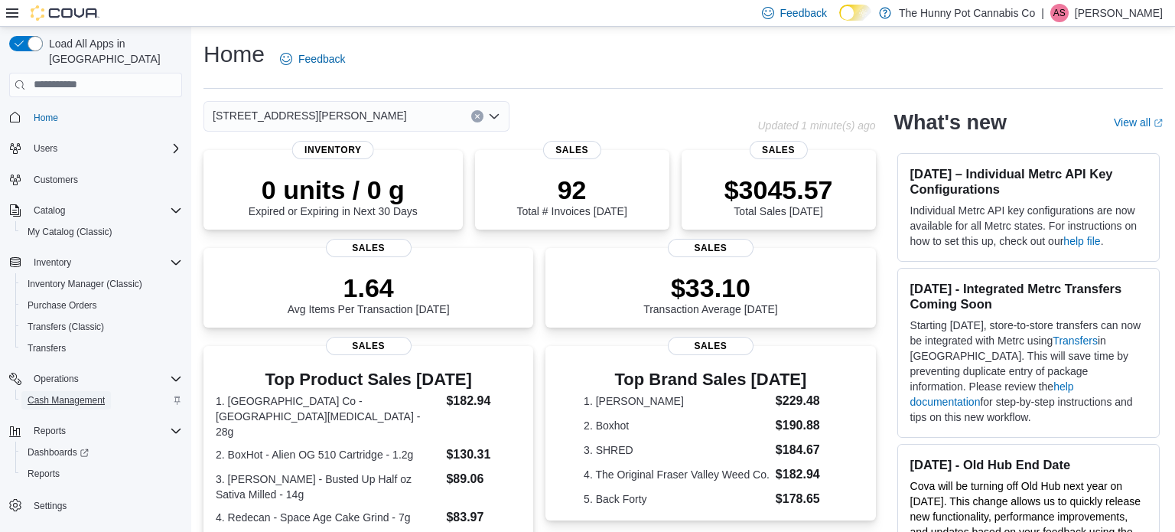
click at [57, 394] on span "Cash Management" at bounding box center [66, 400] width 77 height 12
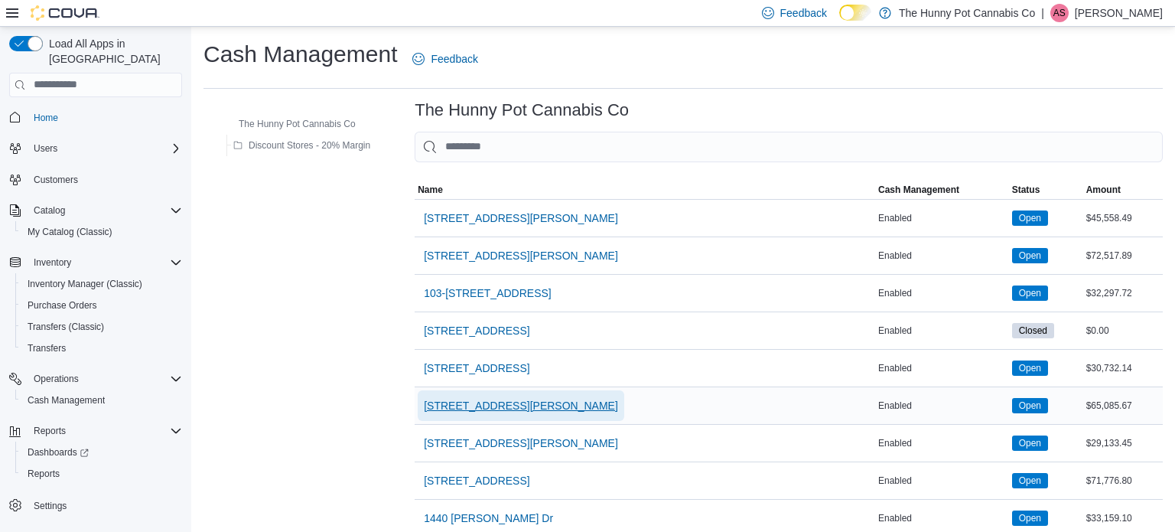
click at [459, 403] on span "[STREET_ADDRESS][PERSON_NAME]" at bounding box center [521, 405] width 194 height 15
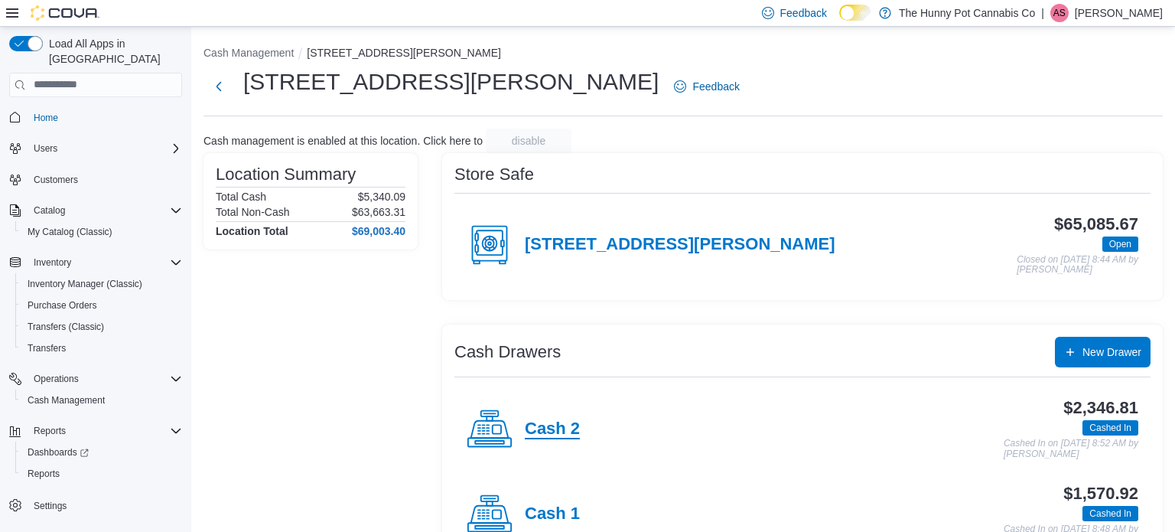
click at [560, 428] on h4 "Cash 2" at bounding box center [552, 429] width 55 height 20
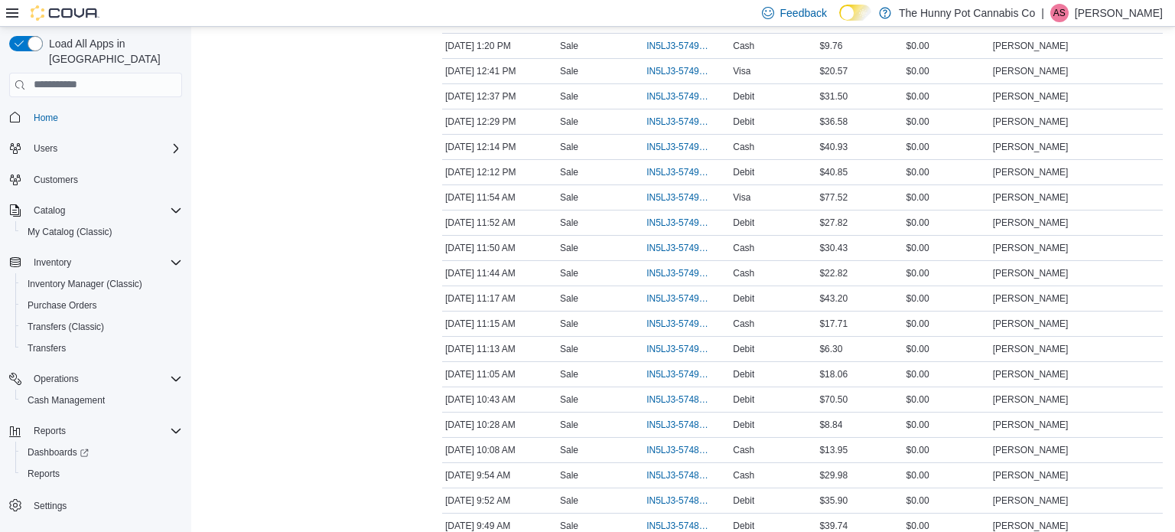
scroll to position [834, 0]
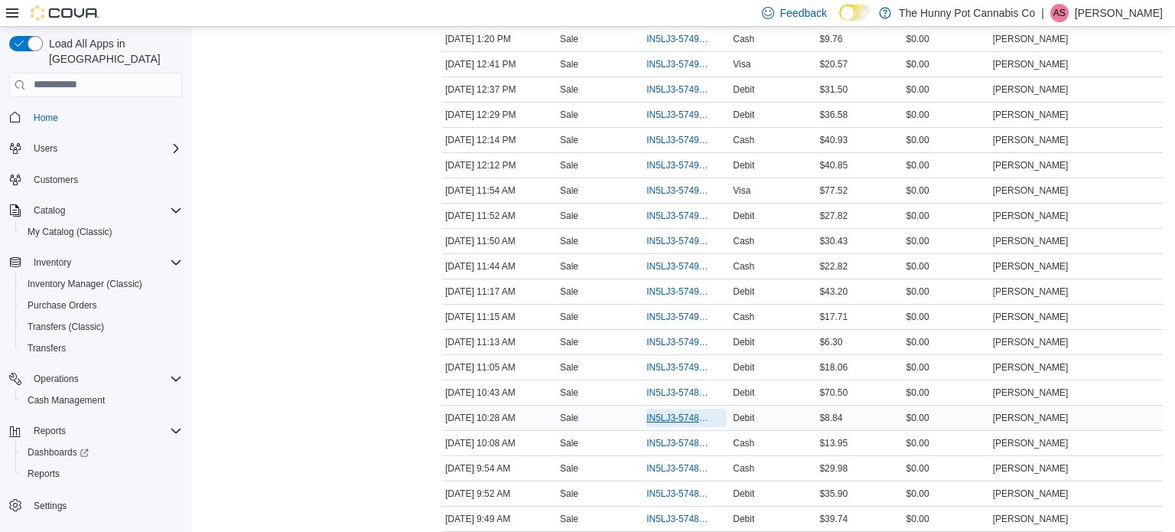
click at [688, 414] on span "IN5LJ3-5748872" at bounding box center [678, 417] width 65 height 12
click at [392, 308] on div "Transactions Summary # of Sales 56 # of Refunds 0 Total Transactions 57 Sales S…" at bounding box center [310, 146] width 214 height 1702
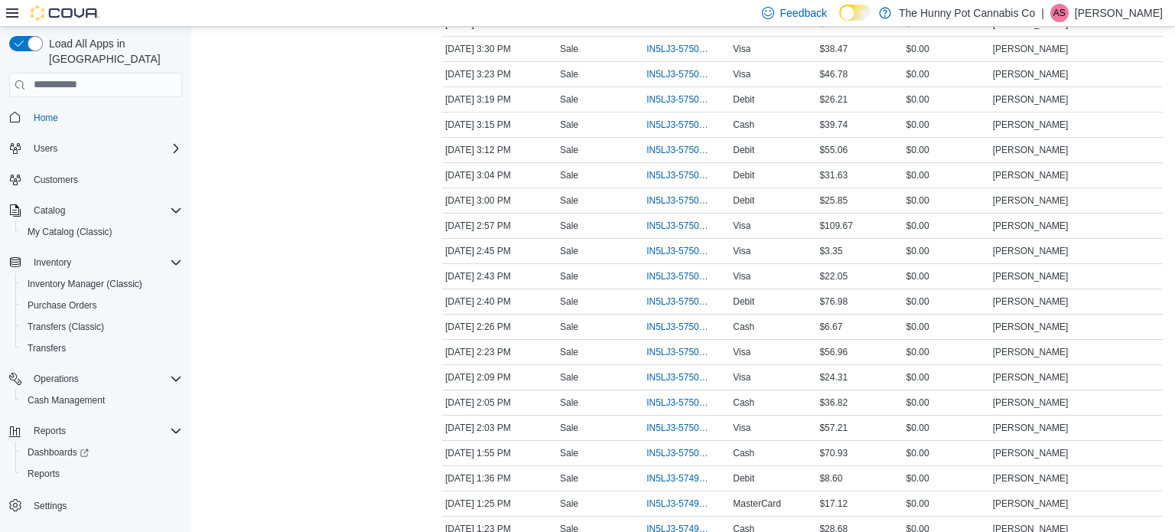
scroll to position [0, 0]
